Goal: Transaction & Acquisition: Purchase product/service

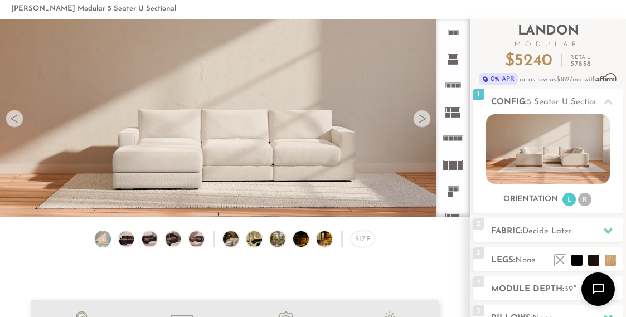
scroll to position [52, 0]
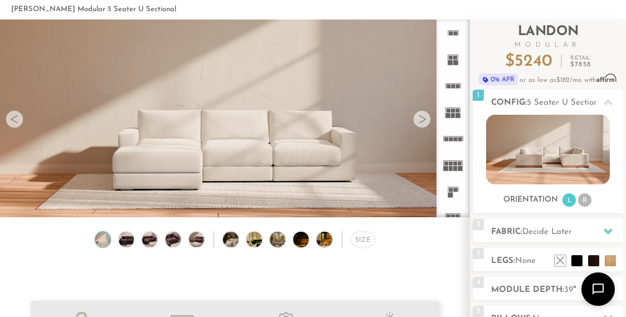
click at [608, 233] on icon at bounding box center [608, 232] width 9 height 6
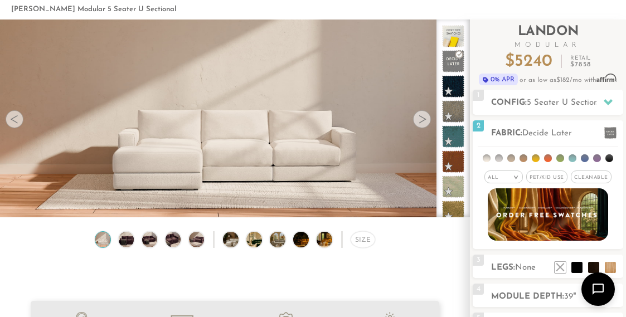
click at [587, 159] on li at bounding box center [585, 158] width 8 height 8
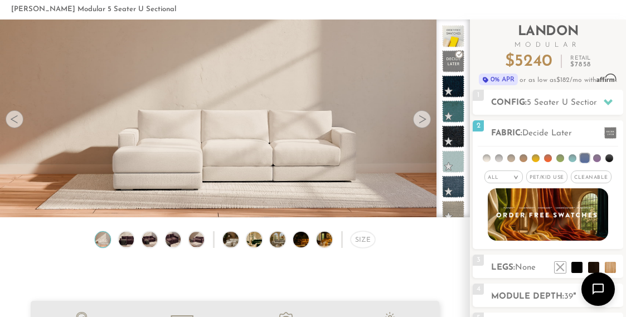
click at [575, 158] on li at bounding box center [573, 158] width 8 height 8
click at [594, 158] on li at bounding box center [597, 158] width 8 height 8
click at [587, 157] on li at bounding box center [584, 158] width 9 height 9
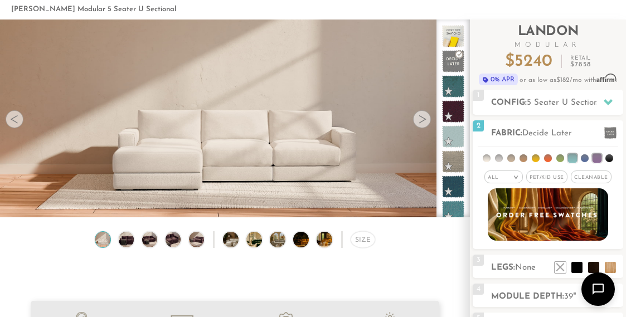
click at [587, 159] on li at bounding box center [585, 158] width 8 height 8
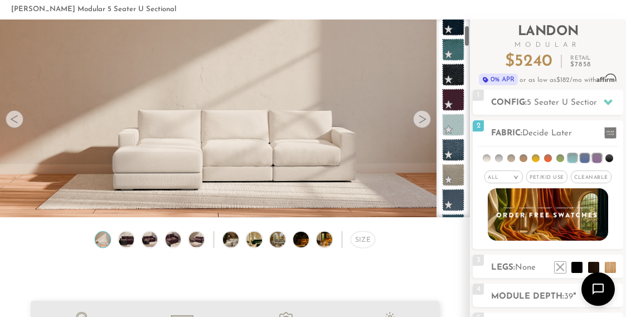
scroll to position [67, 0]
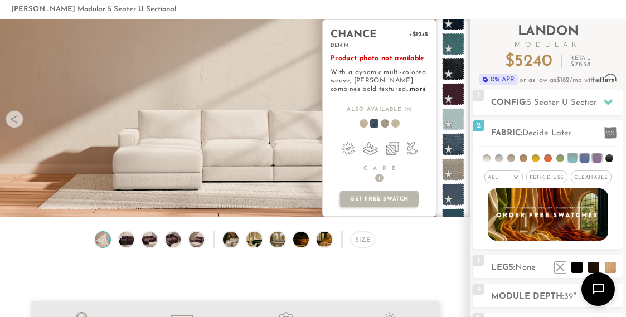
click at [458, 140] on span at bounding box center [453, 144] width 22 height 22
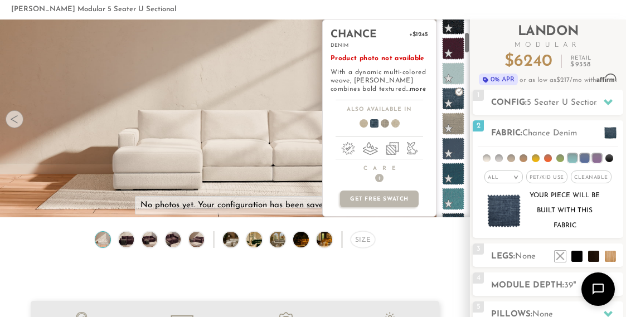
scroll to position [115, 0]
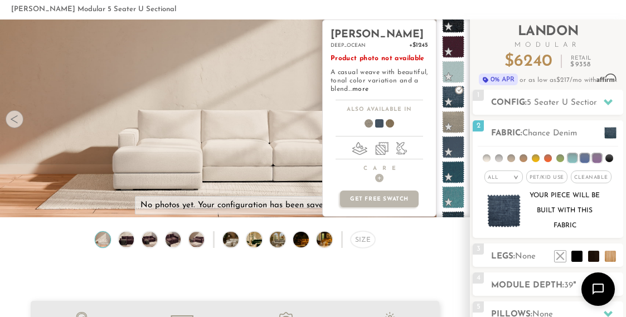
click at [457, 153] on span at bounding box center [453, 147] width 22 height 22
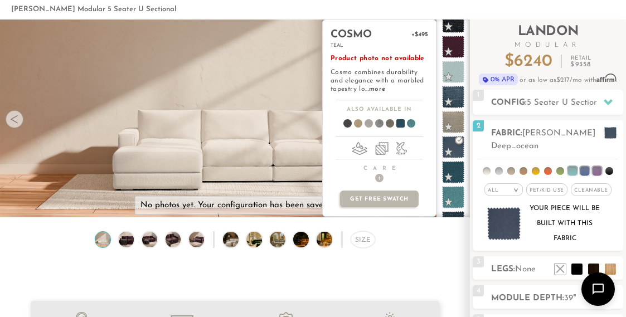
click at [457, 176] on span at bounding box center [453, 172] width 22 height 22
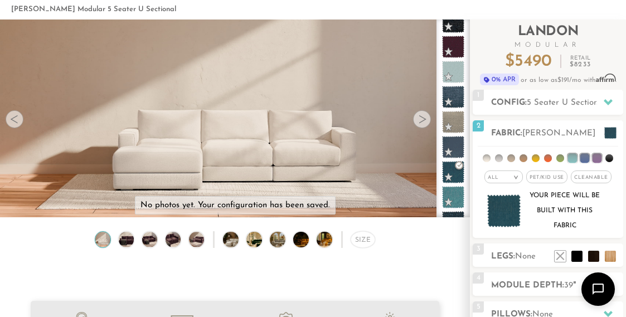
click at [128, 241] on img at bounding box center [126, 239] width 18 height 15
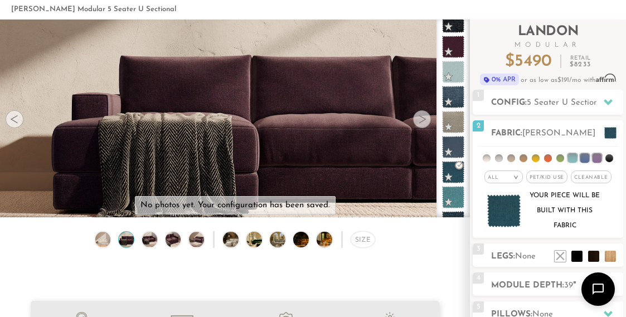
click at [152, 242] on img at bounding box center [149, 239] width 18 height 15
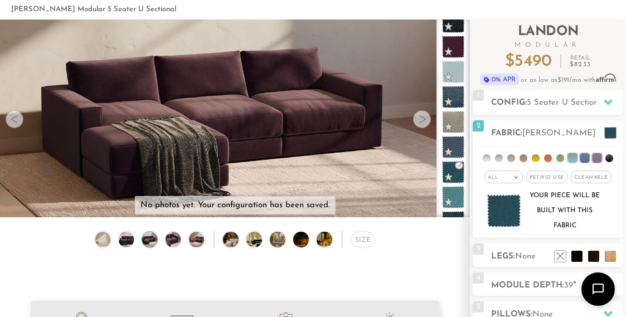
click at [177, 244] on img at bounding box center [173, 239] width 18 height 15
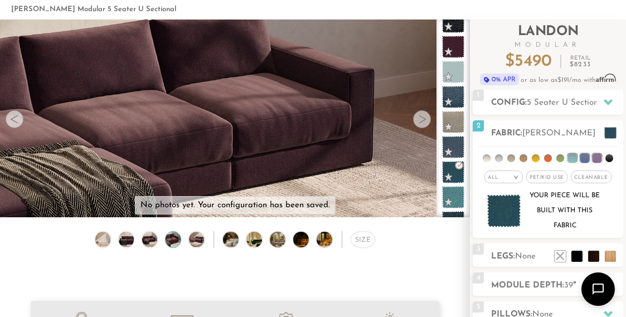
click at [298, 242] on img at bounding box center [306, 239] width 27 height 15
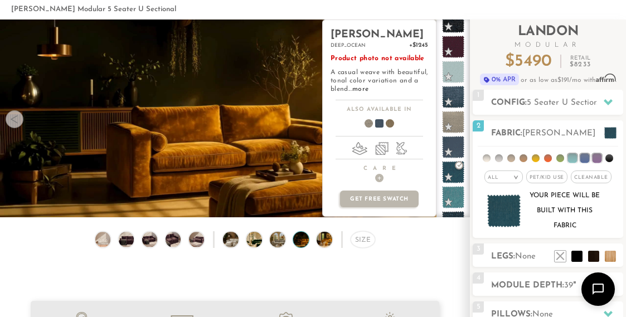
click at [452, 145] on span at bounding box center [453, 147] width 22 height 22
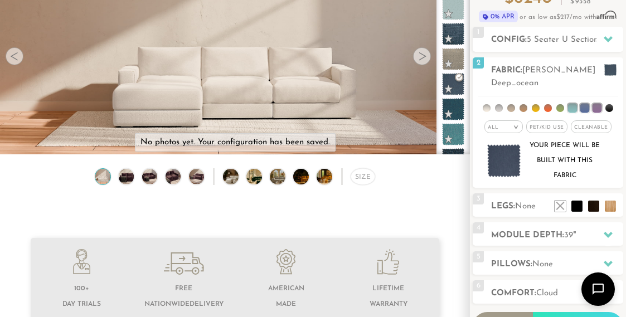
scroll to position [123, 0]
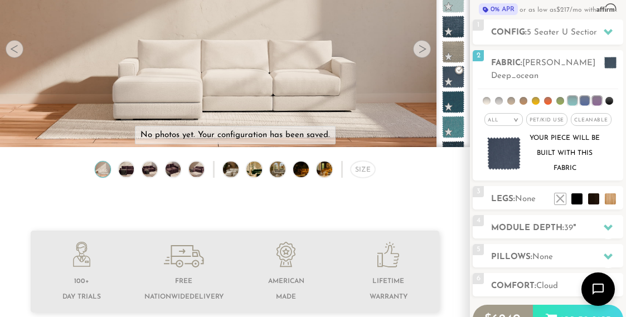
click at [607, 193] on li at bounding box center [610, 198] width 11 height 11
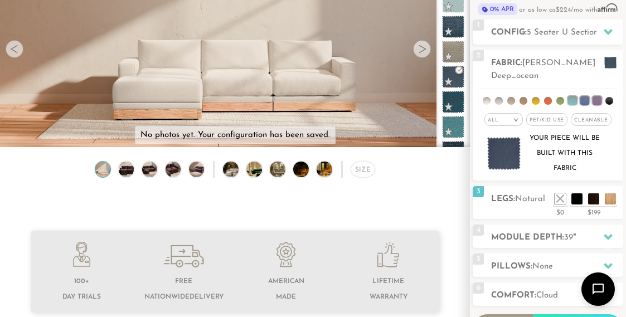
click at [605, 193] on li at bounding box center [610, 198] width 11 height 11
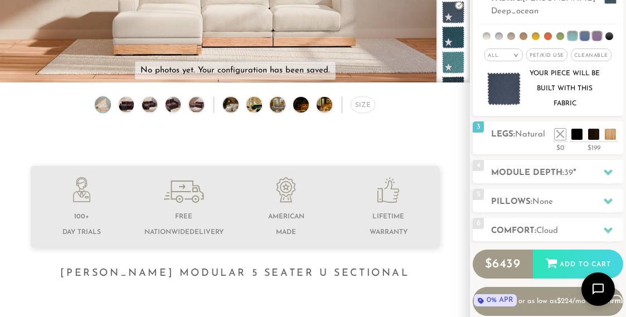
scroll to position [192, 0]
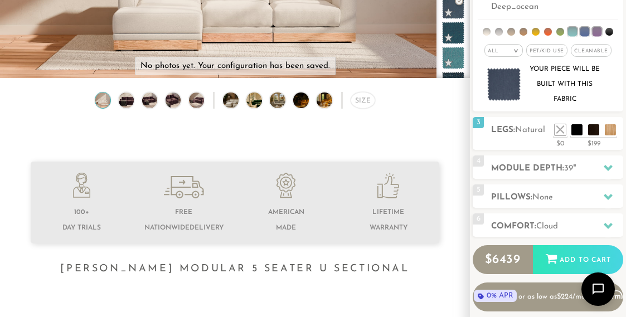
click at [603, 159] on div at bounding box center [607, 168] width 23 height 23
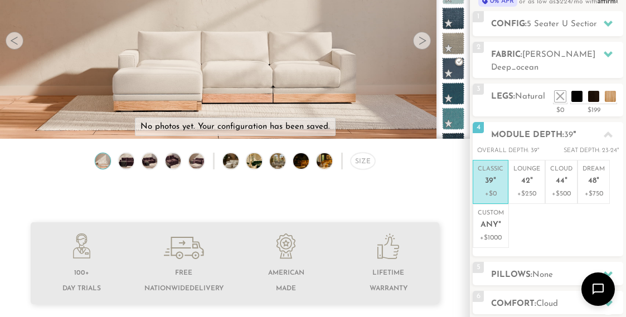
scroll to position [125, 0]
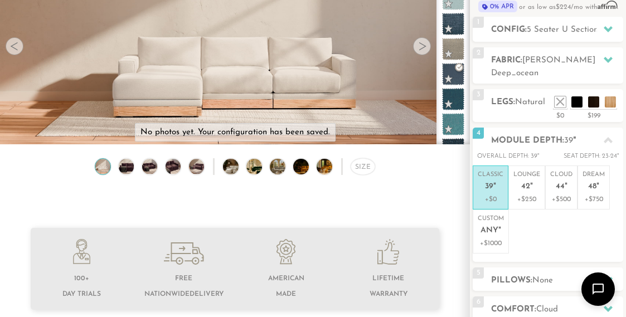
click at [563, 182] on span "44" at bounding box center [560, 186] width 9 height 9
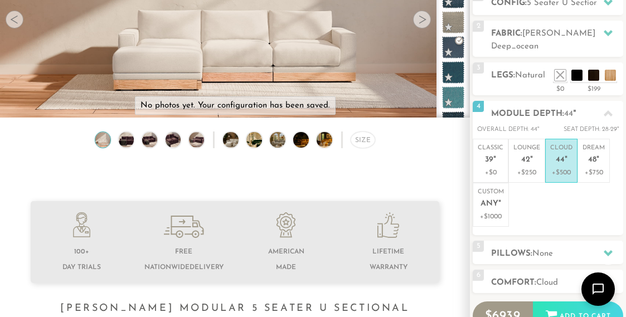
scroll to position [153, 0]
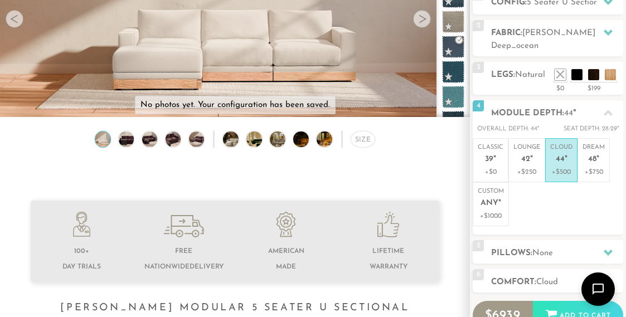
click at [600, 145] on p "Dream 48 "" at bounding box center [593, 155] width 22 height 24
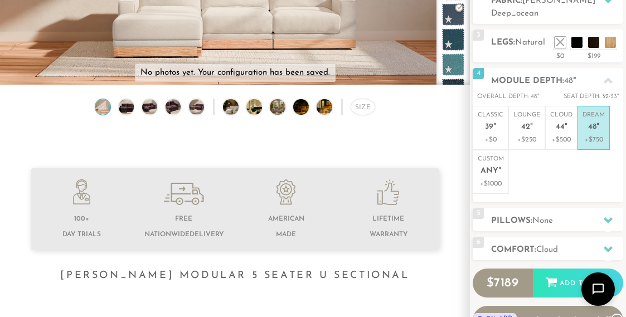
scroll to position [177, 0]
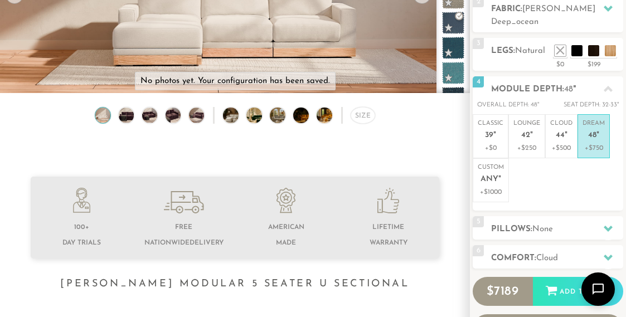
click at [609, 224] on icon at bounding box center [608, 228] width 9 height 9
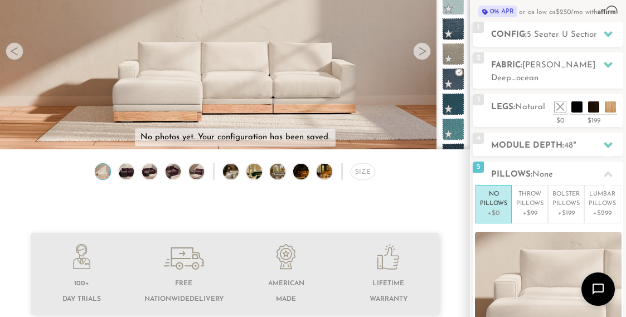
scroll to position [120, 0]
click at [572, 194] on p "Bolster Pillows" at bounding box center [565, 200] width 27 height 18
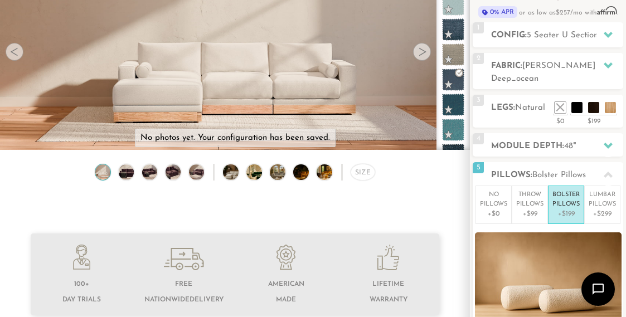
click at [606, 193] on p "Lumbar Pillows" at bounding box center [602, 200] width 27 height 18
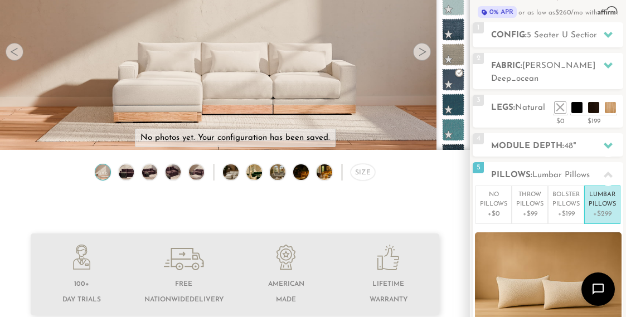
click at [529, 193] on p "Throw Pillows" at bounding box center [529, 200] width 27 height 18
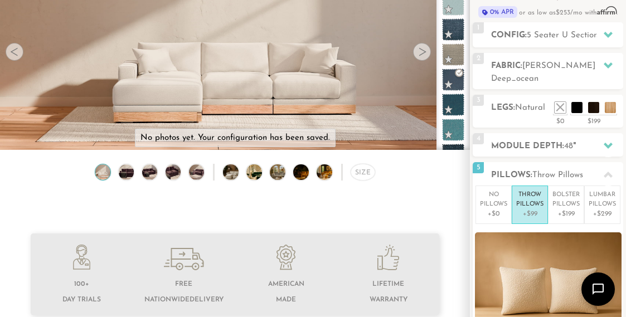
click at [608, 191] on p "Lumbar Pillows" at bounding box center [602, 200] width 27 height 18
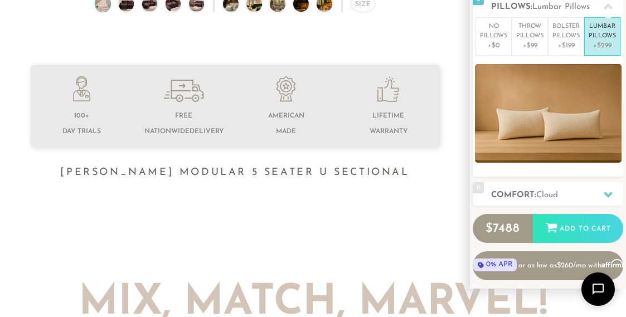
scroll to position [290, 0]
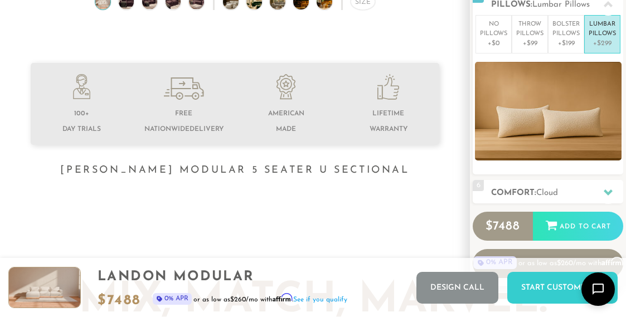
click at [605, 188] on div at bounding box center [607, 192] width 23 height 23
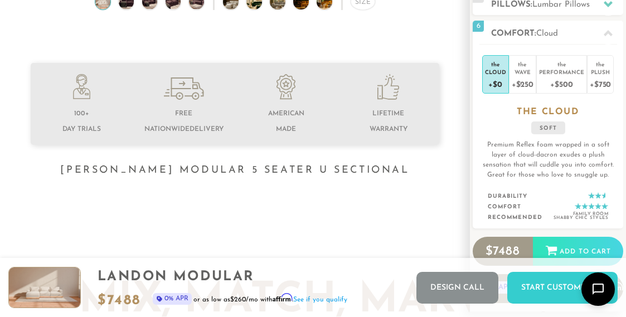
click at [613, 64] on li "the Plush +$750" at bounding box center [600, 74] width 27 height 38
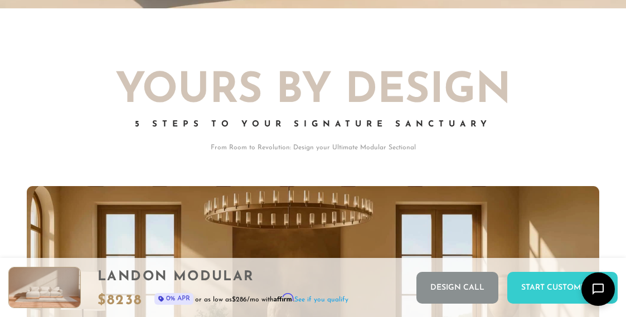
scroll to position [1142, 0]
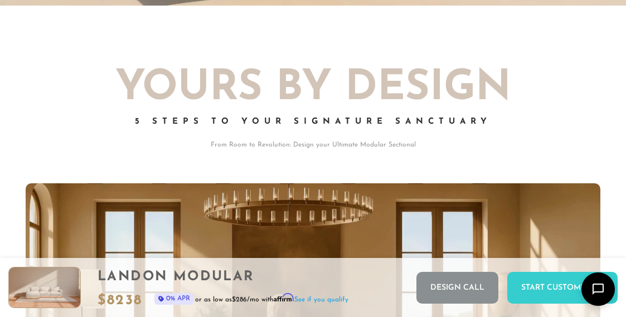
click at [557, 304] on div "Start Customizing" at bounding box center [562, 288] width 110 height 32
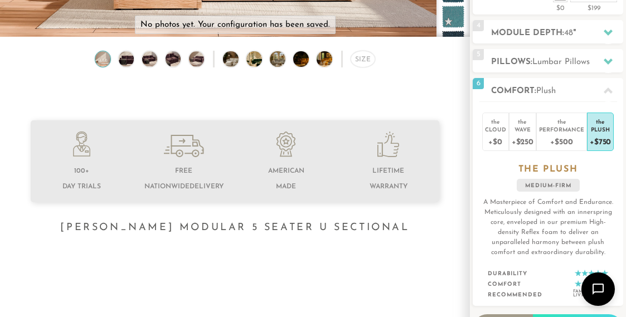
scroll to position [4, 0]
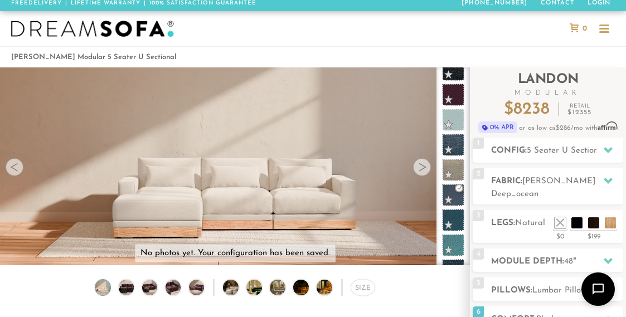
click at [153, 292] on img at bounding box center [149, 287] width 18 height 15
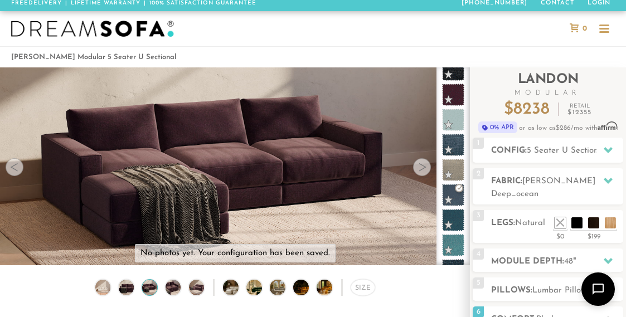
click at [177, 293] on img at bounding box center [173, 287] width 18 height 15
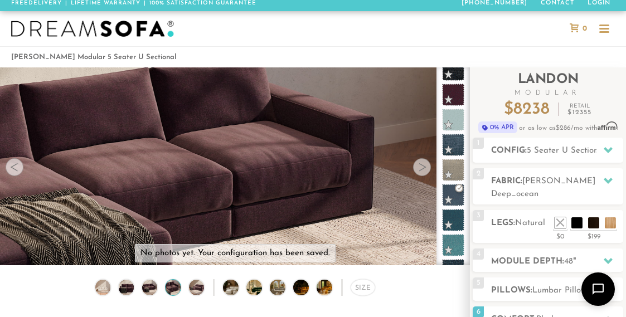
click at [238, 288] on img at bounding box center [236, 287] width 27 height 15
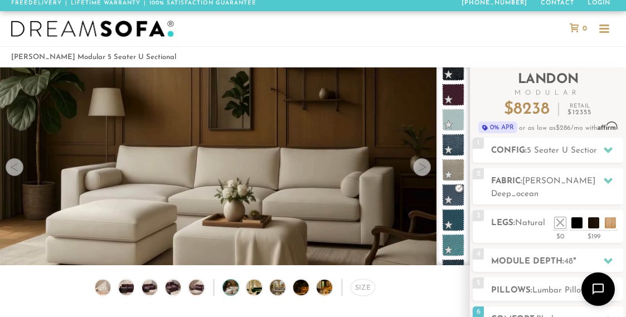
click at [319, 291] on img at bounding box center [330, 287] width 27 height 15
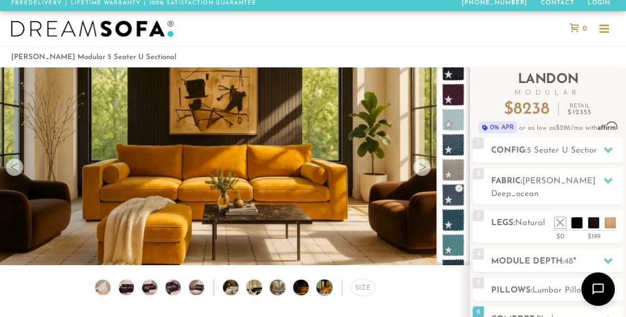
click at [363, 289] on div "Size" at bounding box center [363, 287] width 25 height 16
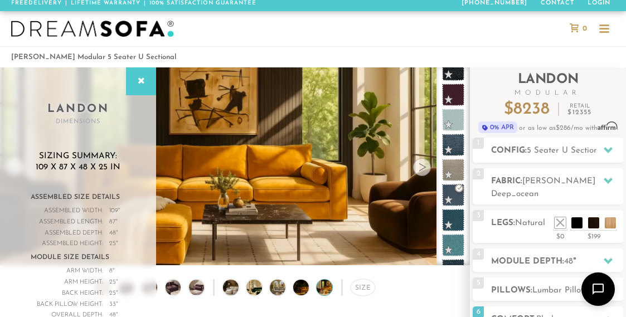
click at [363, 289] on div "Size" at bounding box center [363, 287] width 25 height 16
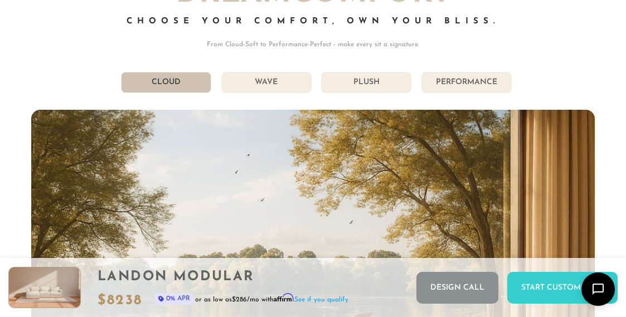
scroll to position [5344, 0]
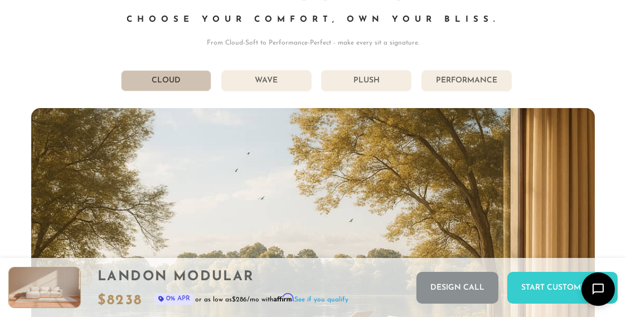
click at [469, 90] on li "Performance" at bounding box center [466, 80] width 90 height 21
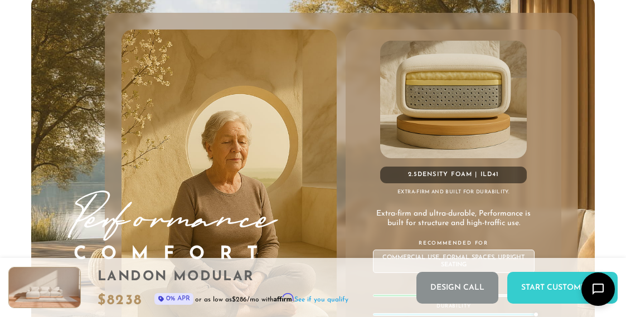
scroll to position [5394, 0]
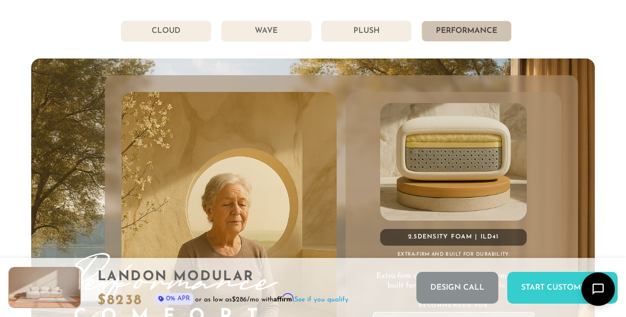
click at [380, 28] on li "Plush" at bounding box center [366, 31] width 90 height 21
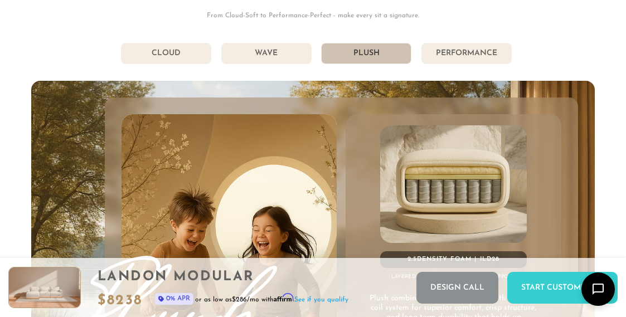
scroll to position [5371, 0]
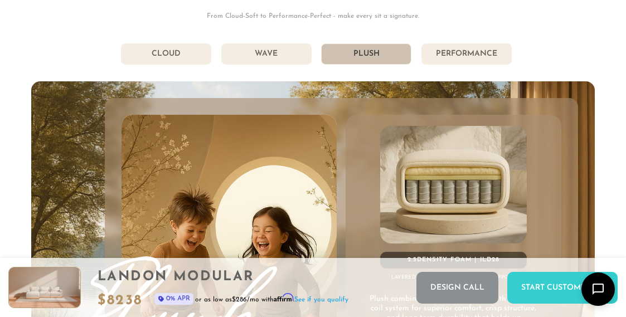
click at [484, 60] on li "Performance" at bounding box center [466, 53] width 90 height 21
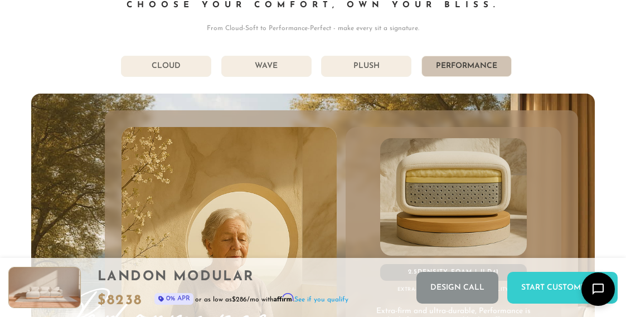
scroll to position [5356, 0]
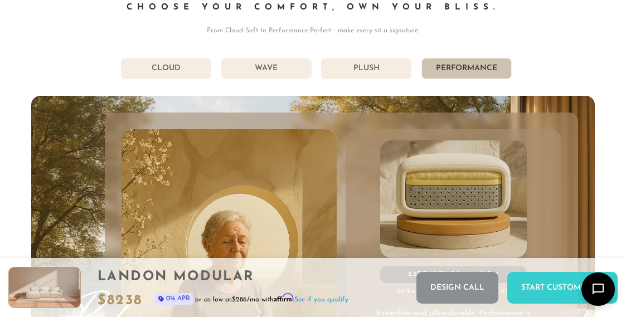
click at [376, 76] on li "Plush" at bounding box center [366, 68] width 90 height 21
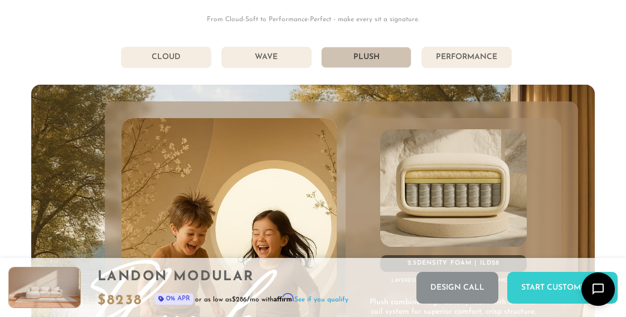
scroll to position [5371, 0]
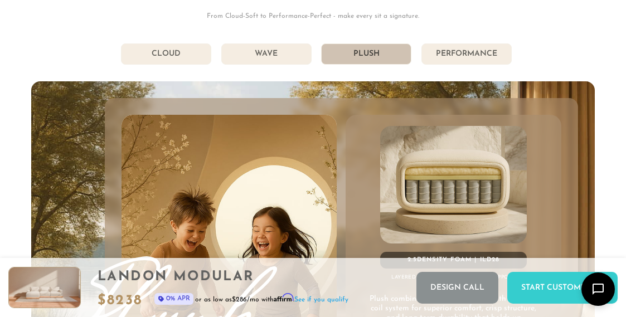
click at [253, 48] on li "Wave" at bounding box center [266, 53] width 90 height 21
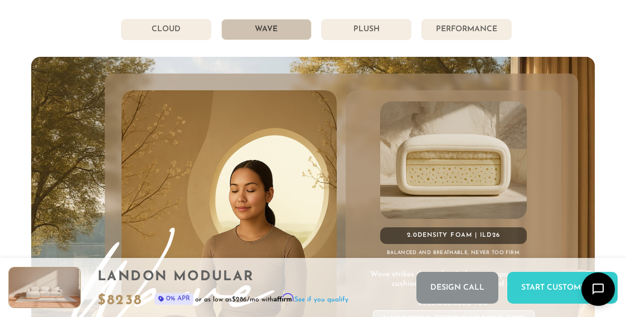
scroll to position [5395, 0]
click at [158, 30] on li "Cloud" at bounding box center [166, 30] width 90 height 21
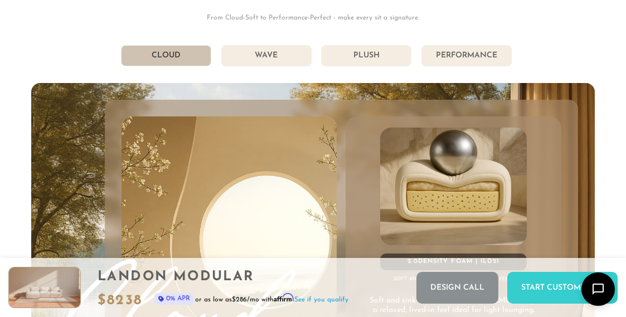
scroll to position [5369, 0]
click at [347, 62] on li "Plush" at bounding box center [366, 56] width 90 height 21
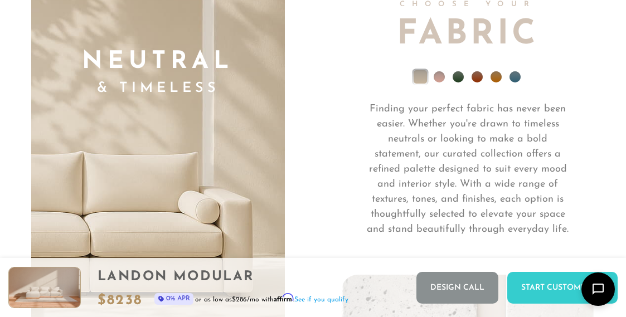
scroll to position [7186, 0]
click at [517, 80] on li at bounding box center [514, 76] width 11 height 11
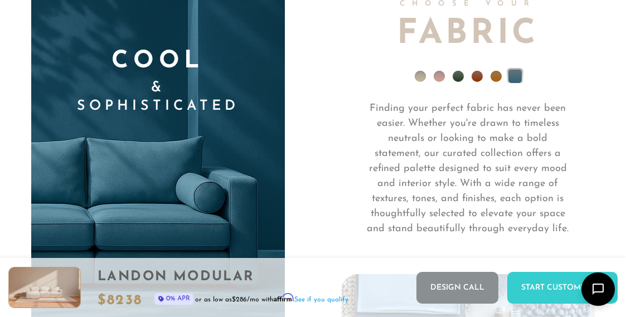
click at [456, 81] on li at bounding box center [458, 76] width 11 height 11
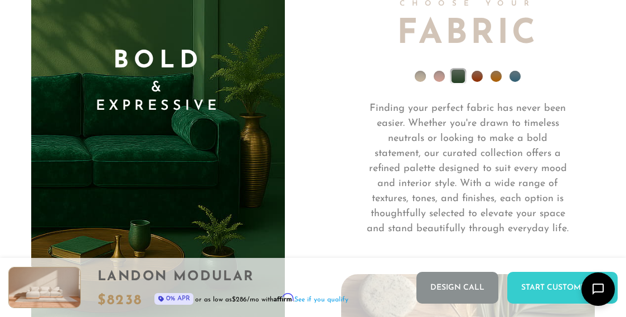
click at [479, 77] on li at bounding box center [477, 76] width 11 height 11
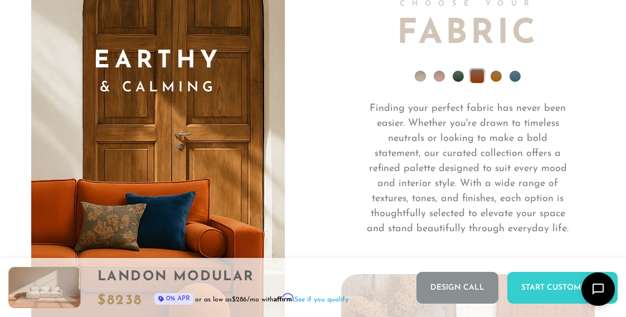
click at [474, 109] on p "Finding your perfect fabric has never been easier. Whether you're drawn to time…" at bounding box center [468, 168] width 203 height 135
click at [439, 81] on li at bounding box center [439, 76] width 11 height 11
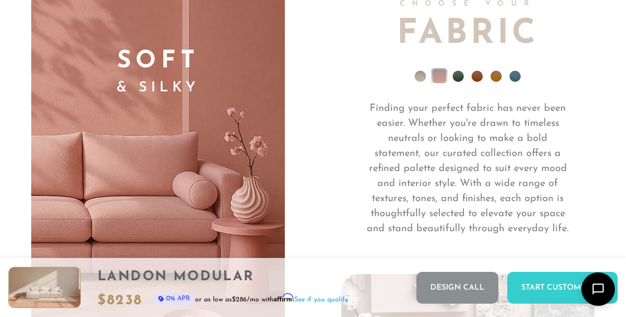
click at [496, 76] on li at bounding box center [495, 76] width 11 height 11
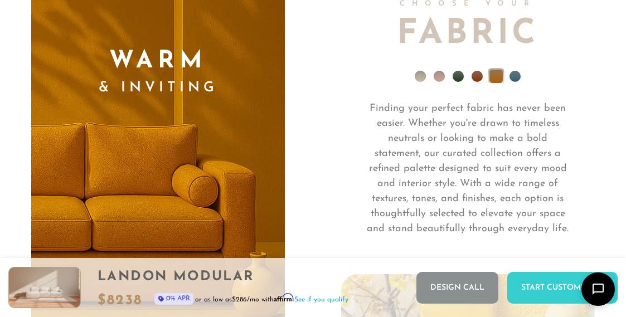
click at [519, 77] on li at bounding box center [514, 76] width 11 height 11
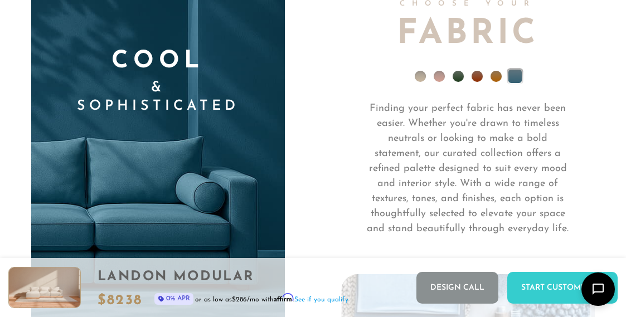
click at [478, 76] on li at bounding box center [477, 76] width 11 height 11
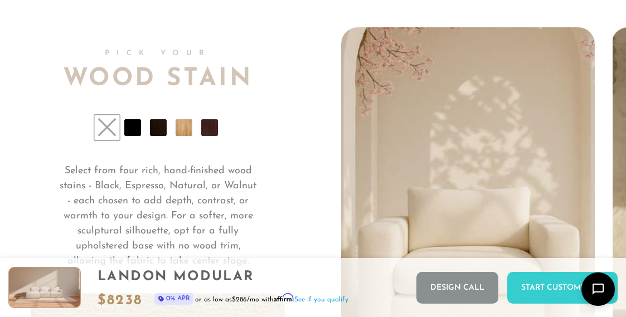
scroll to position [7584, 0]
click at [185, 129] on li at bounding box center [184, 127] width 17 height 17
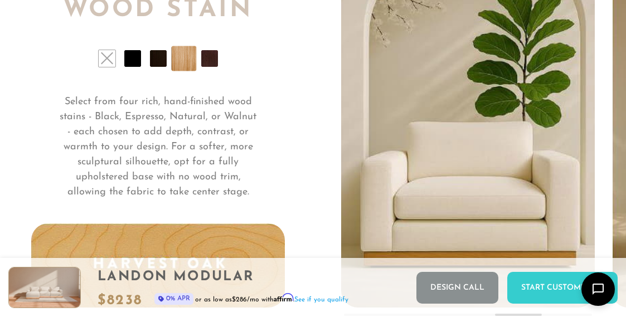
scroll to position [7650, 0]
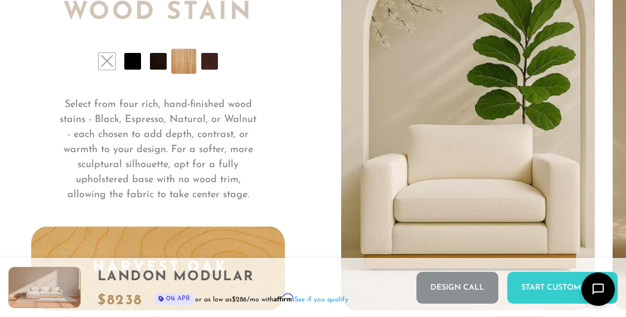
click at [207, 66] on li at bounding box center [209, 61] width 17 height 17
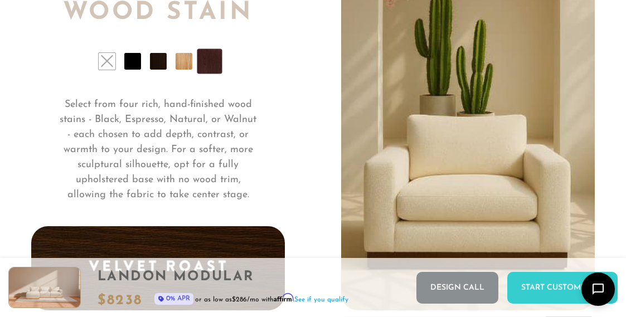
click at [161, 67] on li at bounding box center [158, 61] width 17 height 17
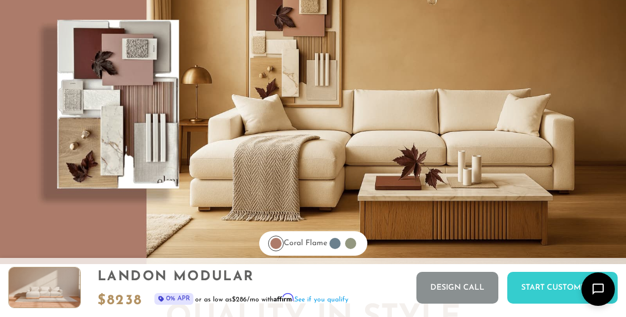
scroll to position [8182, 0]
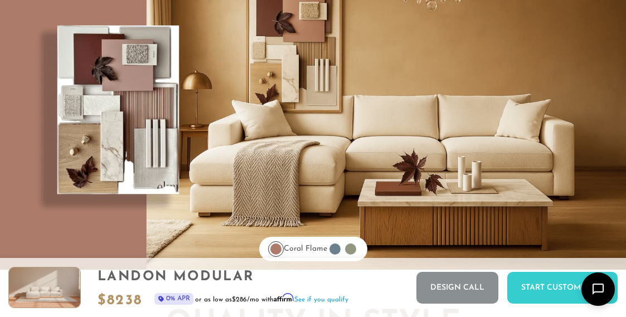
click at [339, 252] on div at bounding box center [334, 249] width 11 height 11
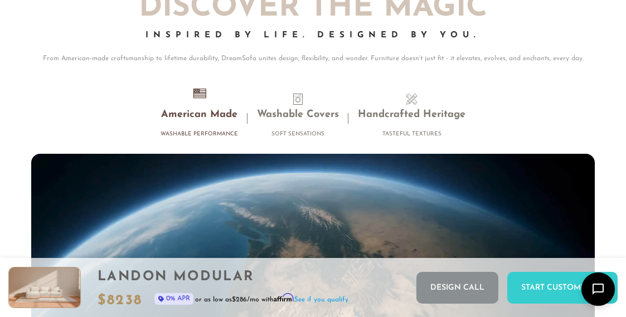
scroll to position [8997, 0]
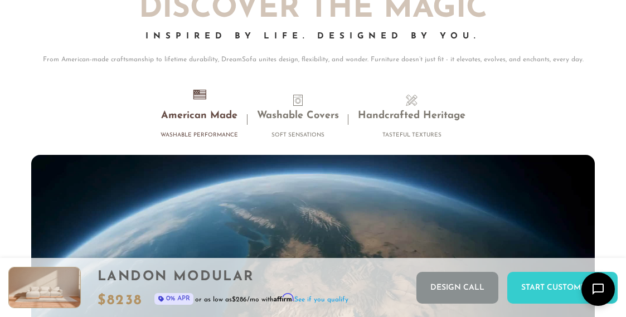
click at [288, 105] on li "Washable Covers Soft Sensations" at bounding box center [297, 119] width 101 height 49
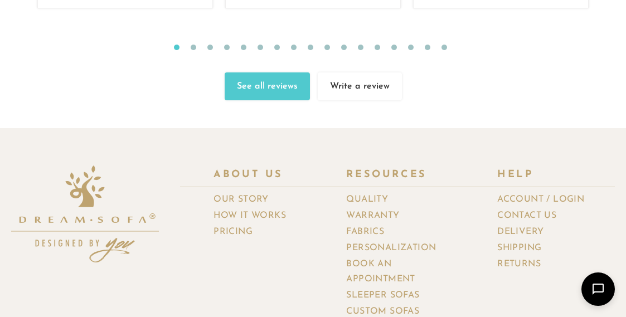
scroll to position [11051, 0]
click at [386, 208] on link "Warranty" at bounding box center [376, 216] width 61 height 16
